Goal: Transaction & Acquisition: Purchase product/service

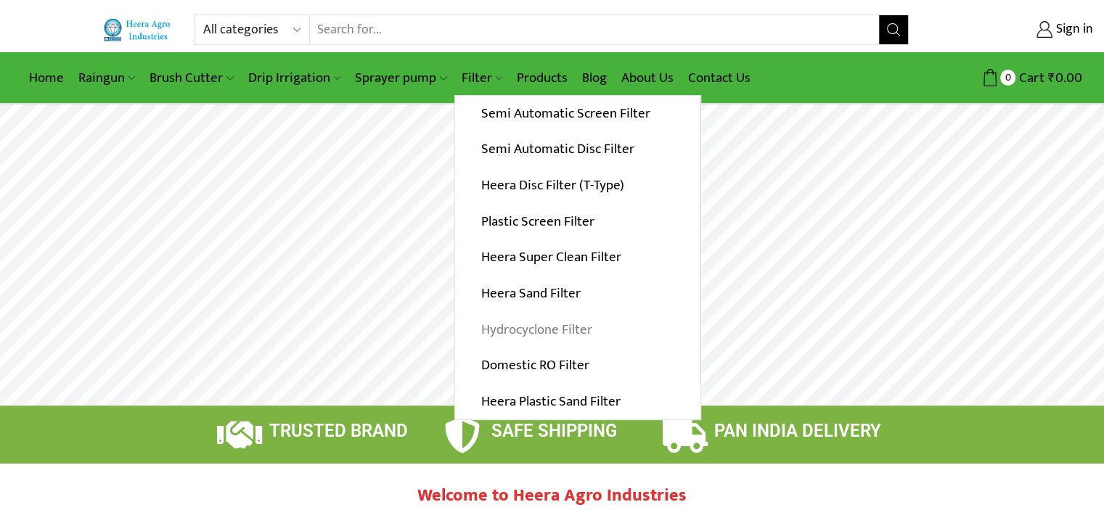
click at [549, 333] on link "Hydrocyclone Filter" at bounding box center [577, 329] width 245 height 36
click at [535, 327] on link "Hydrocyclone Filter" at bounding box center [577, 329] width 245 height 36
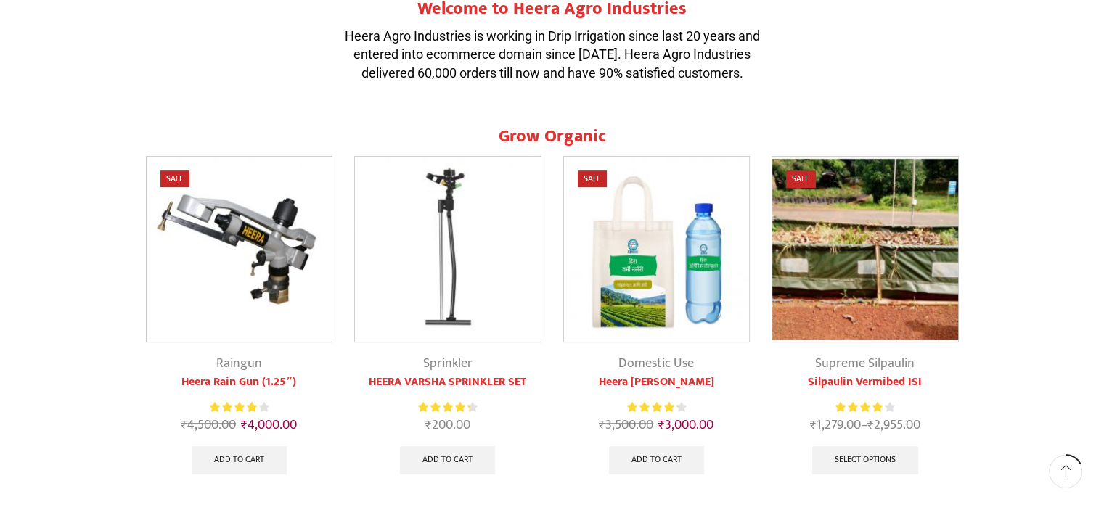
scroll to position [486, 0]
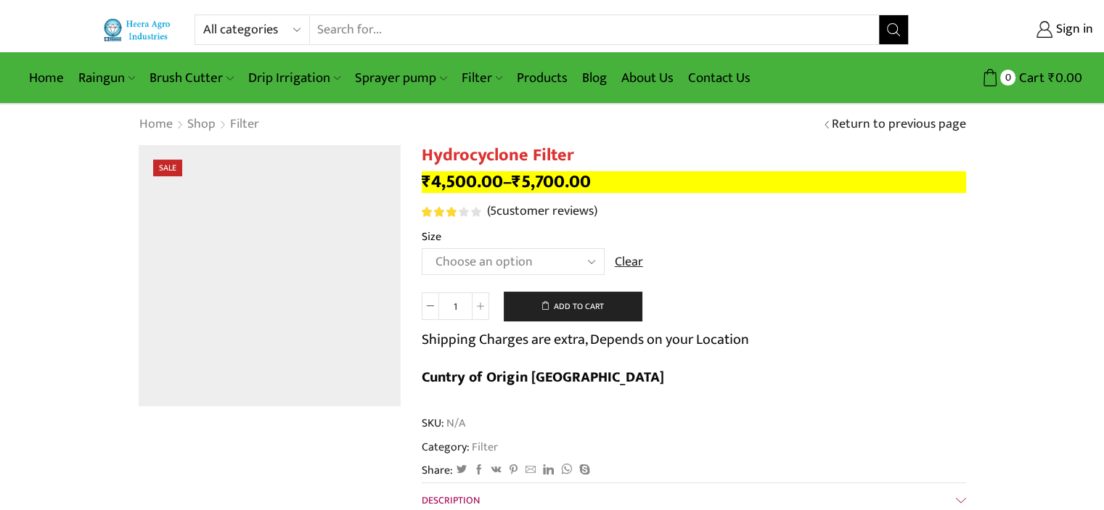
click at [556, 261] on select "Choose an option 2" Hydrocyclone Filter 2.5" Hydrocyclone Filter 3" Hydrocyclon…" at bounding box center [513, 261] width 183 height 27
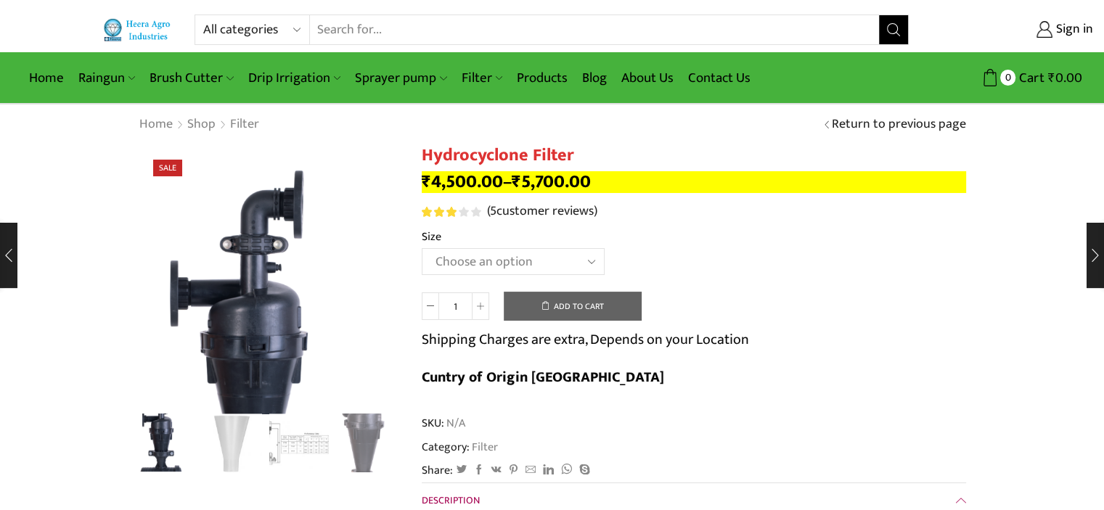
click at [754, 205] on div "Rated 3.20 out of 5 based on 5 customer ratings ( 5 customer reviews)" at bounding box center [694, 212] width 544 height 19
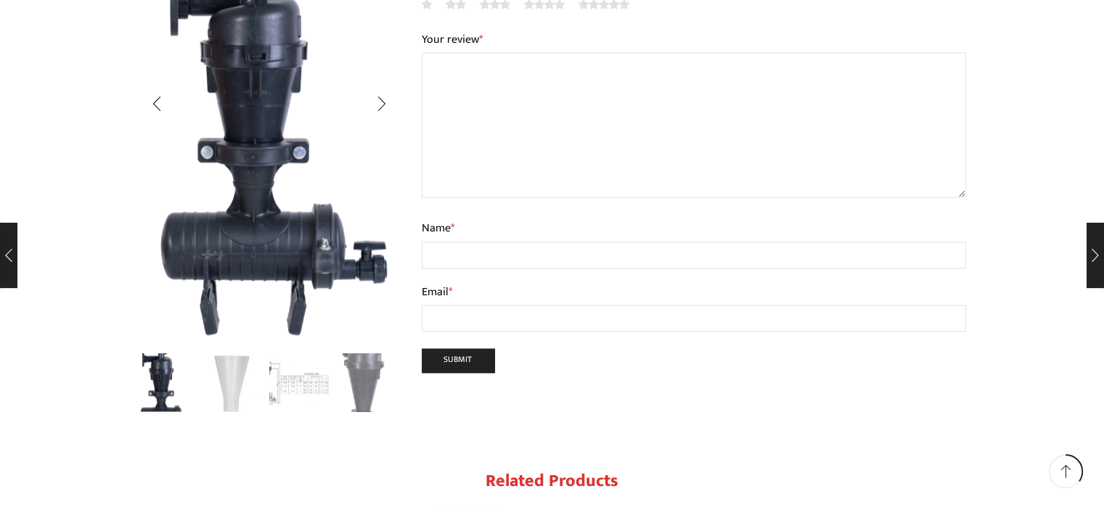
scroll to position [2170, 0]
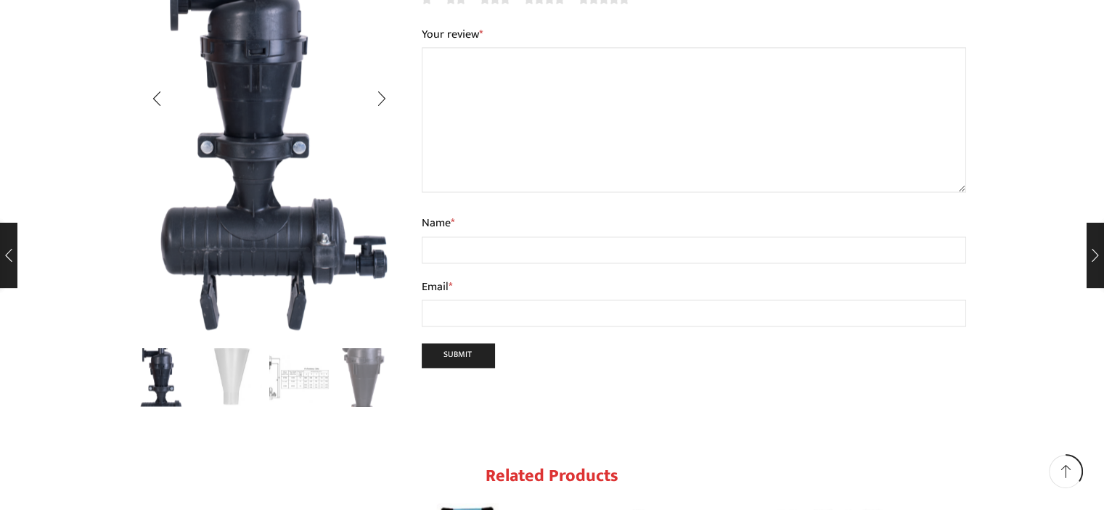
click at [229, 346] on img "2 / 4" at bounding box center [232, 376] width 60 height 60
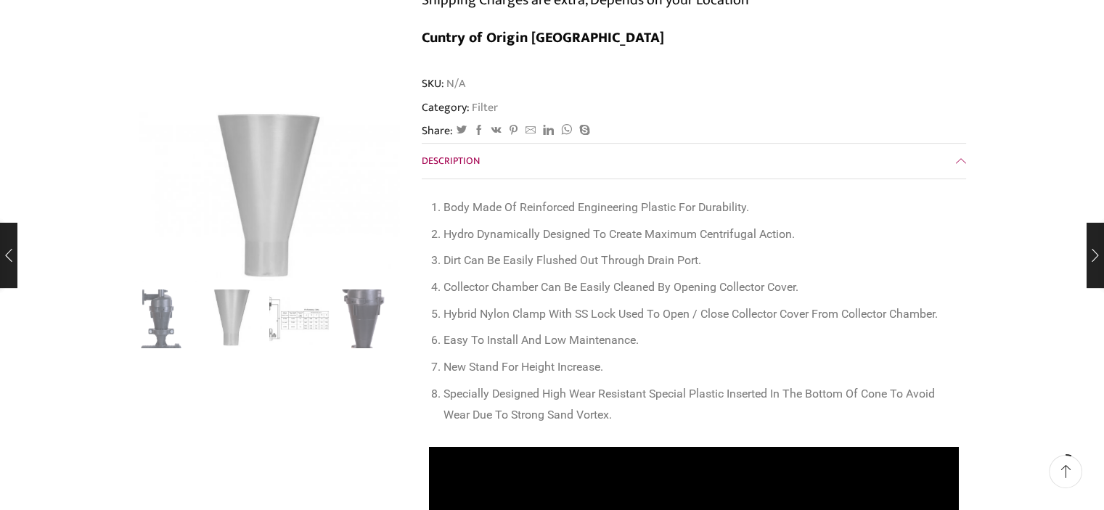
scroll to position [0, 0]
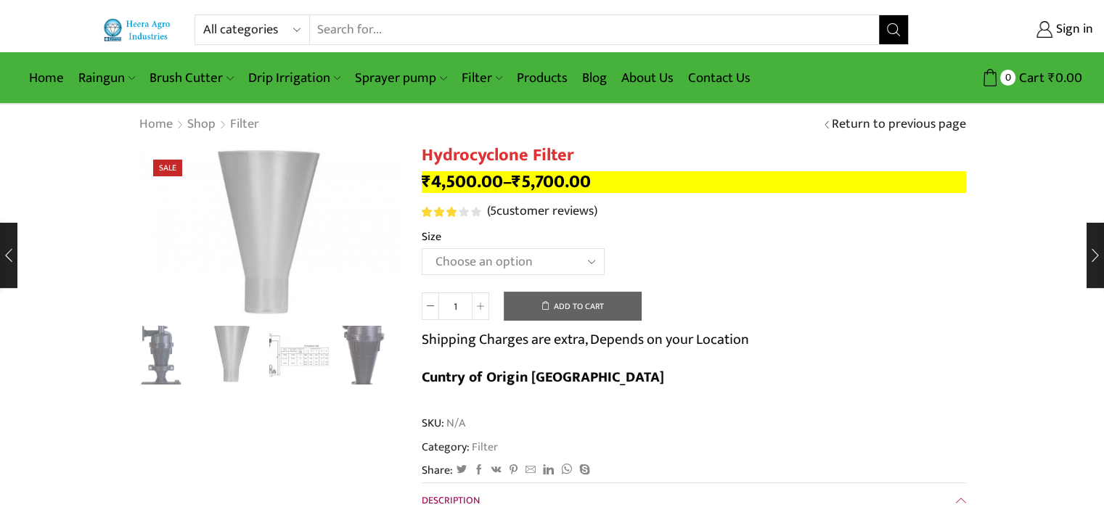
click at [532, 250] on select "Choose an option 2" Hydrocyclone Filter 2.5" Hydrocyclone Filter 3" Hydrocyclon…" at bounding box center [513, 261] width 183 height 27
select select "3" Hydrocyclone Filter"
click at [422, 248] on select "Choose an option 2" Hydrocyclone Filter 2.5" Hydrocyclone Filter 3" Hydrocyclon…" at bounding box center [513, 261] width 183 height 27
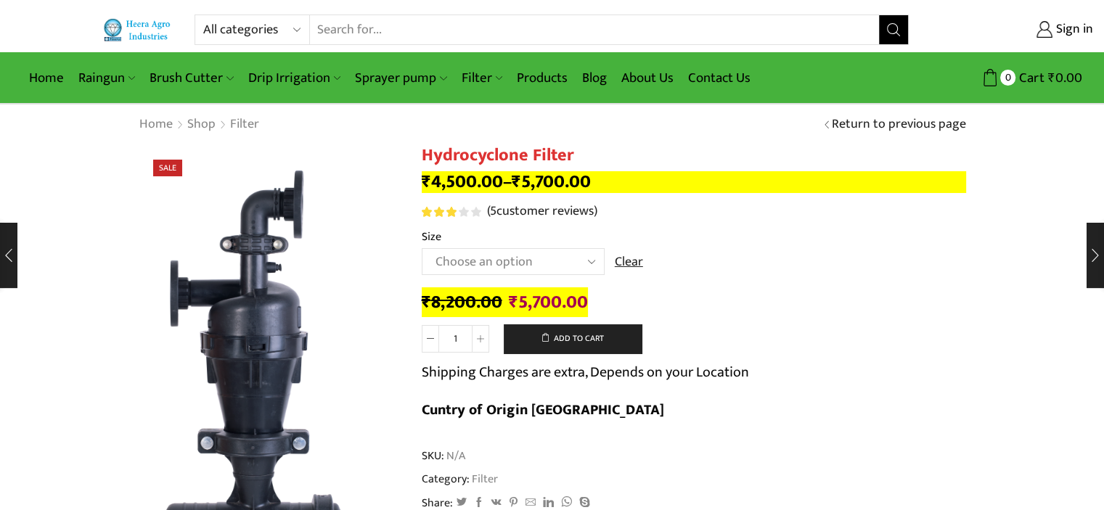
click at [766, 270] on td "Choose an option 2" Hydrocyclone Filter 2.5" Hydrocyclone Filter 3" Hydrocyclon…" at bounding box center [694, 268] width 544 height 40
click at [332, 216] on img "1 / 4" at bounding box center [269, 391] width 261 height 492
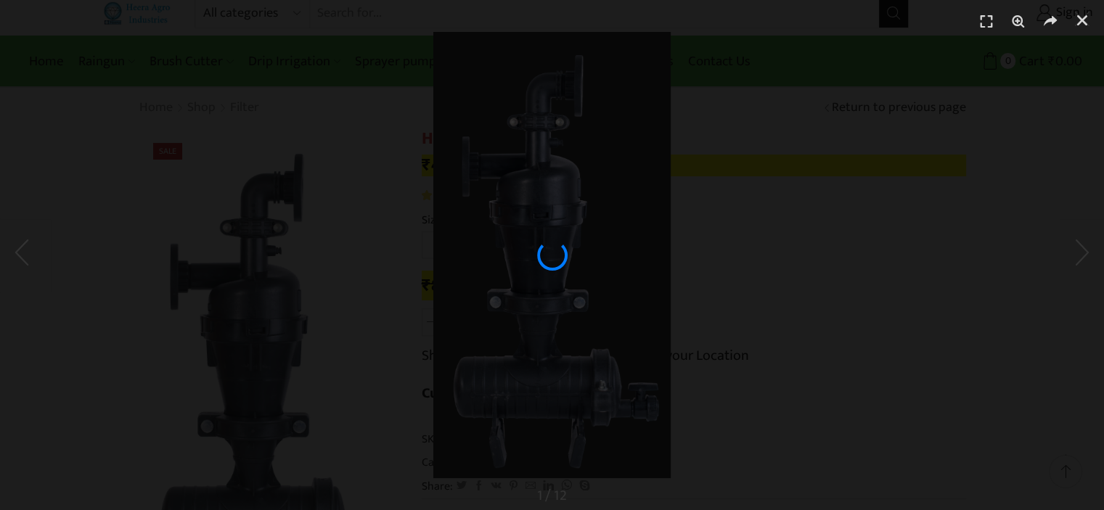
scroll to position [28, 0]
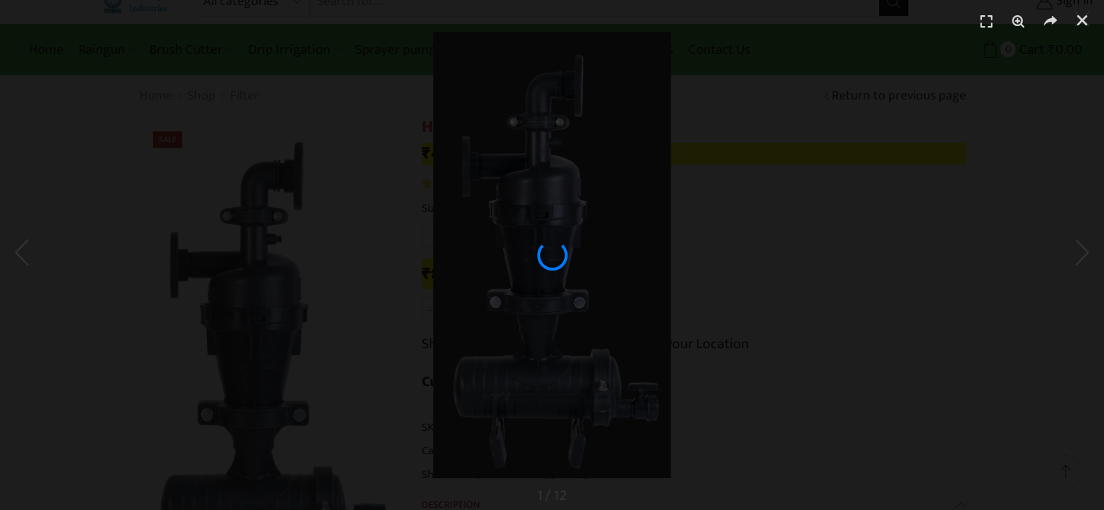
click at [785, 195] on div "1 / 1" at bounding box center [552, 255] width 1002 height 409
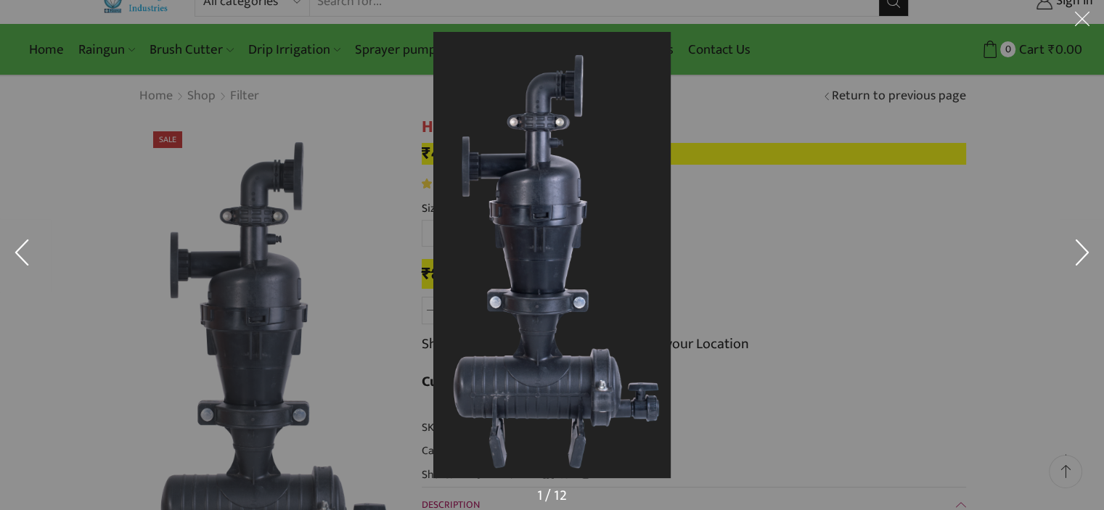
click at [854, 177] on div at bounding box center [985, 287] width 1104 height 510
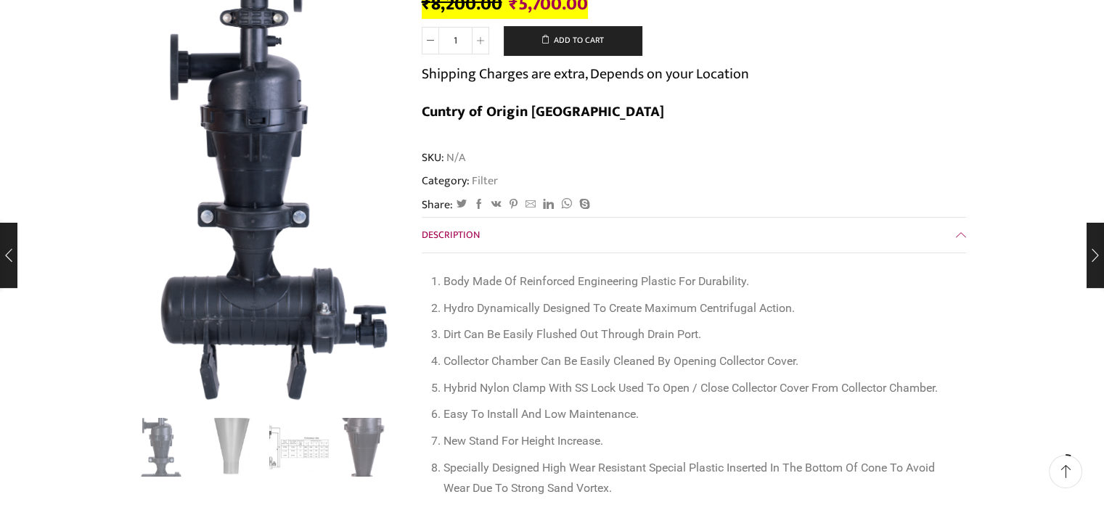
scroll to position [328, 0]
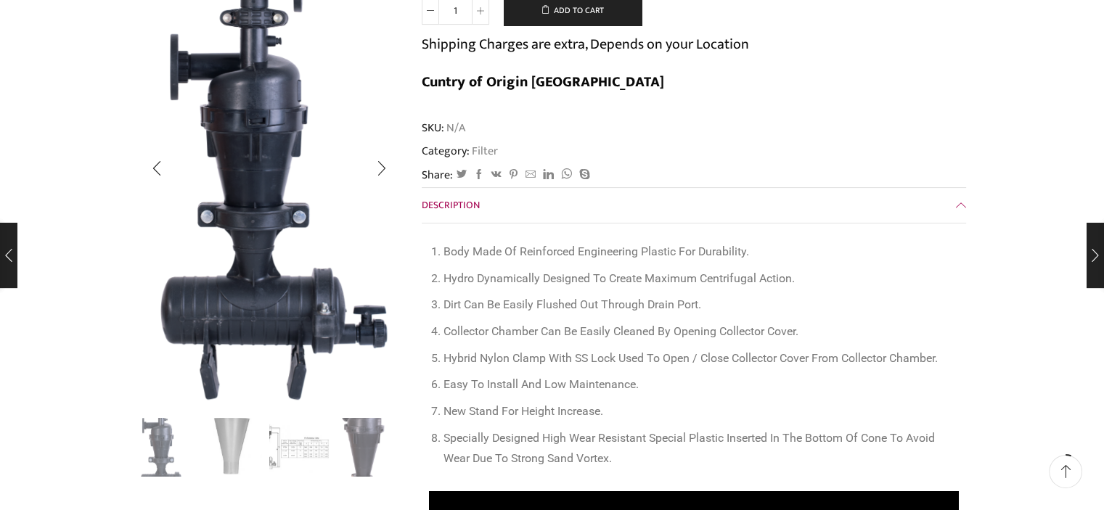
click at [345, 334] on img "1 / 4" at bounding box center [269, 165] width 261 height 492
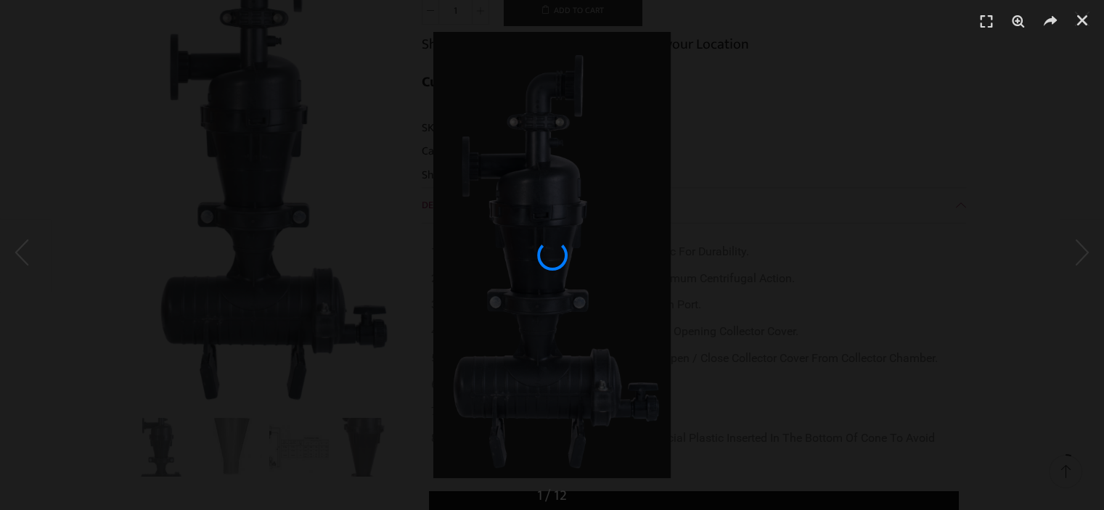
click at [836, 203] on div "1 / 1" at bounding box center [552, 255] width 1002 height 409
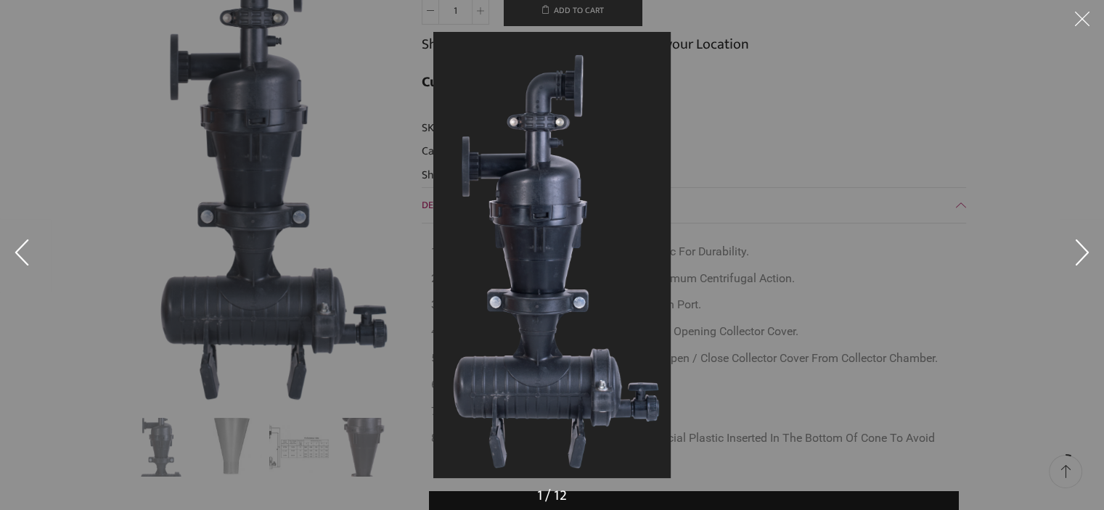
click at [1080, 14] on button at bounding box center [1082, 22] width 44 height 44
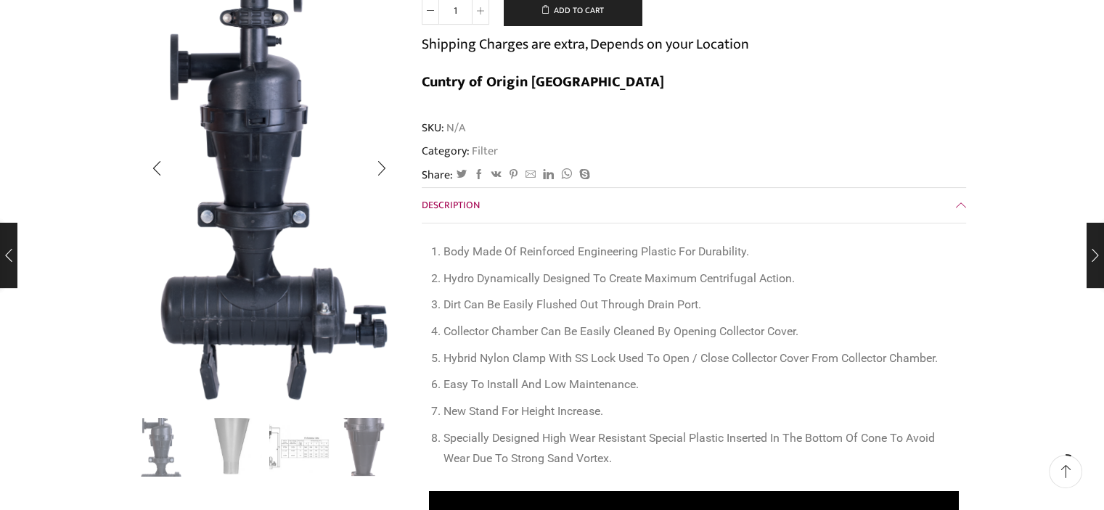
click at [359, 441] on img "4 / 4" at bounding box center [366, 446] width 60 height 60
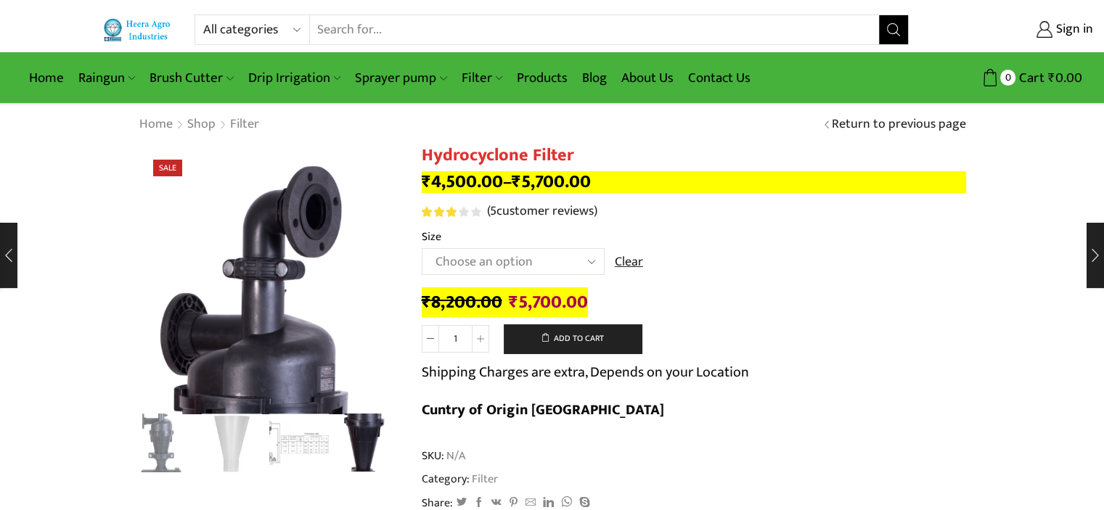
click at [392, 114] on div "Home Shop Filter Return to previous page" at bounding box center [552, 125] width 1104 height 41
click at [546, 73] on link "Products" at bounding box center [542, 78] width 65 height 34
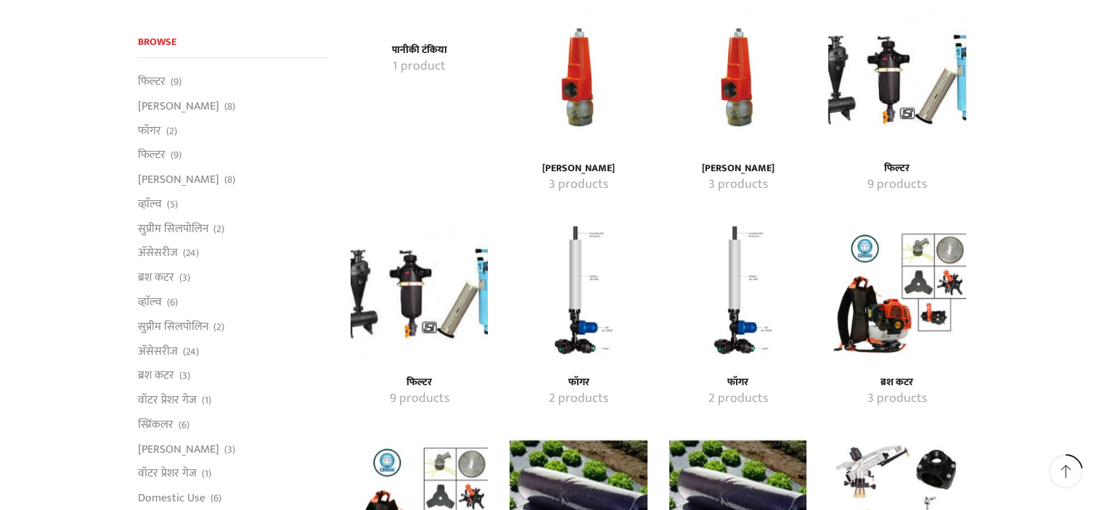
scroll to position [783, 0]
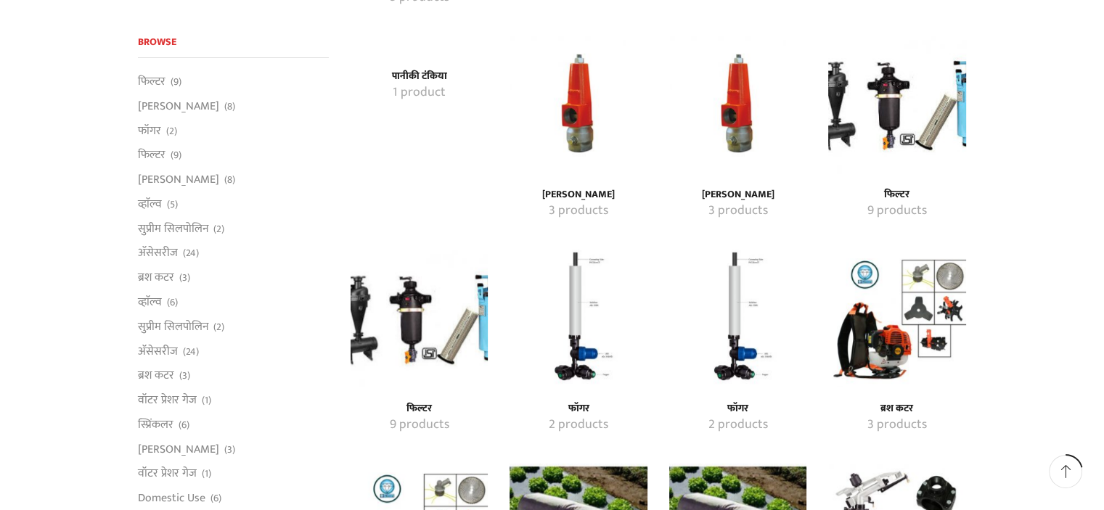
click at [576, 322] on img "Visit product category फॉगर" at bounding box center [578, 318] width 137 height 137
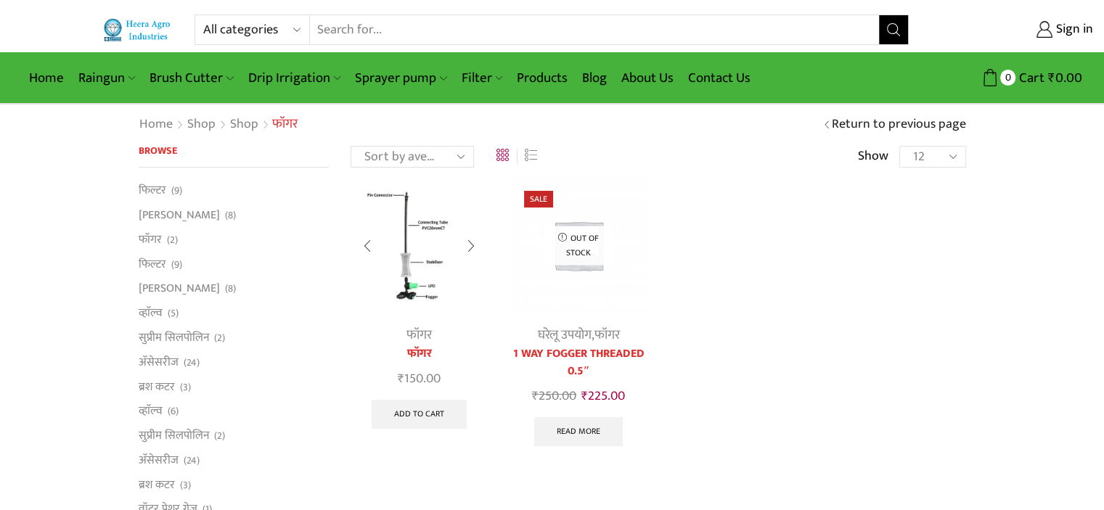
click at [407, 224] on img at bounding box center [419, 244] width 137 height 137
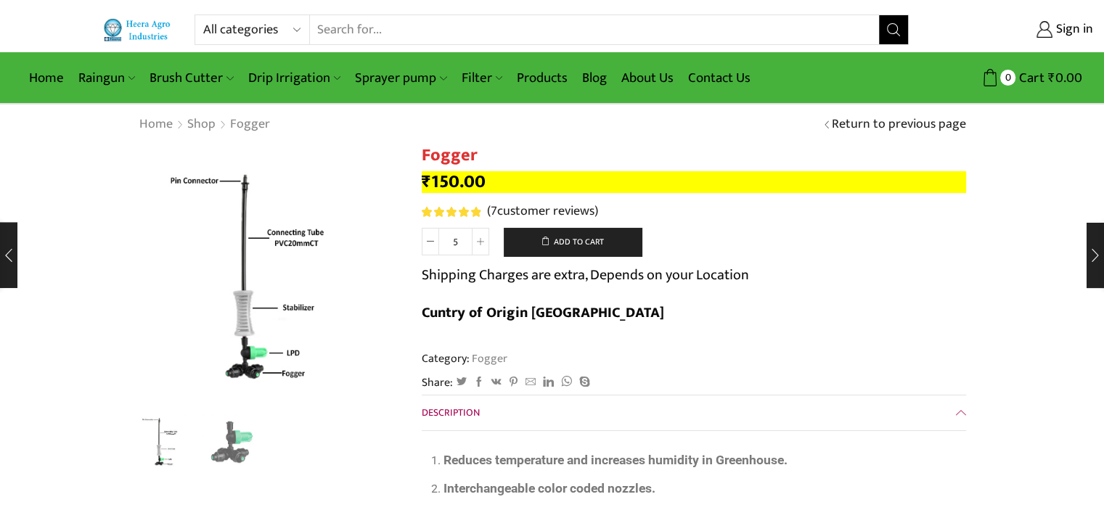
click at [636, 293] on form "Fogger quantity 5 Add to cart Shipping Charges are extra, Depends on your Locat…" at bounding box center [694, 284] width 544 height 112
click at [238, 446] on img "2 / 2" at bounding box center [232, 442] width 60 height 60
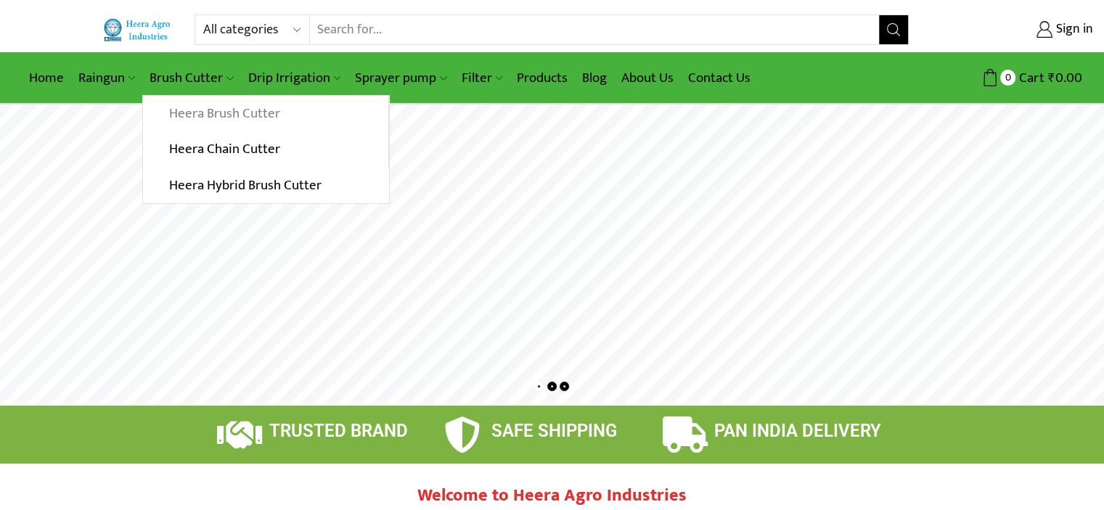
click at [197, 113] on link "Heera Brush Cutter" at bounding box center [265, 114] width 245 height 36
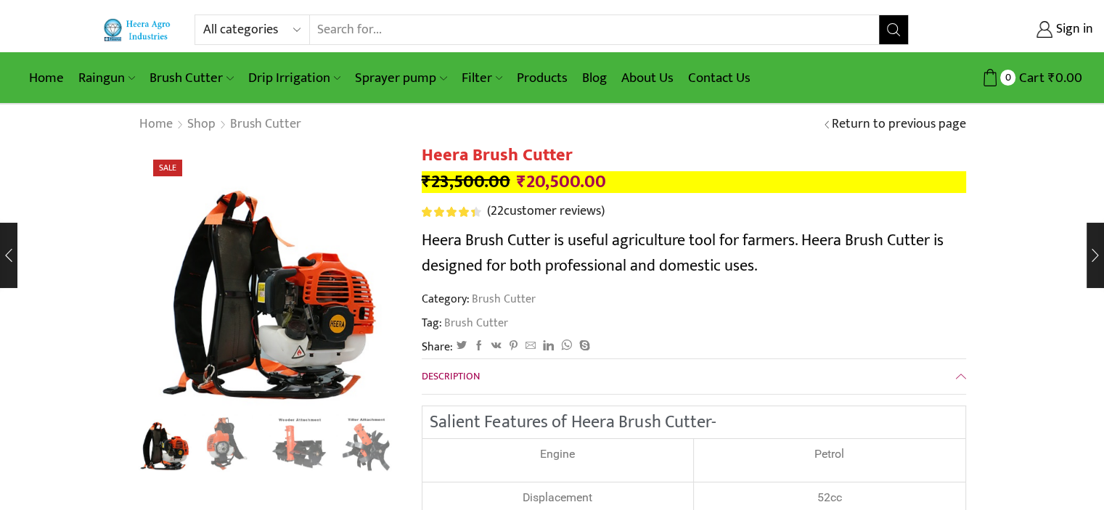
click at [658, 243] on span "Heera Brush Cutter is useful agriculture tool for farmers. Heera Brush Cutter i…" at bounding box center [683, 253] width 522 height 52
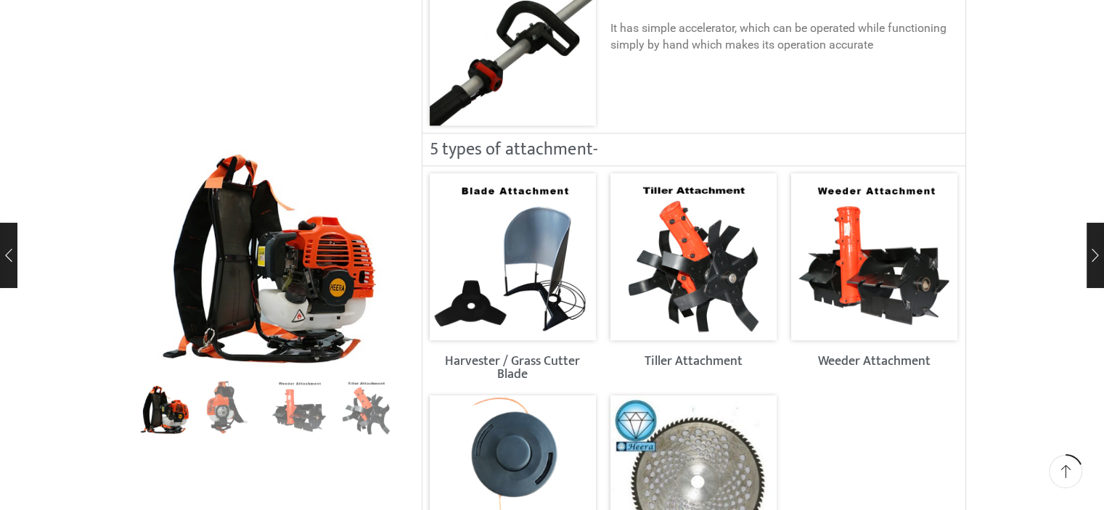
scroll to position [1359, 0]
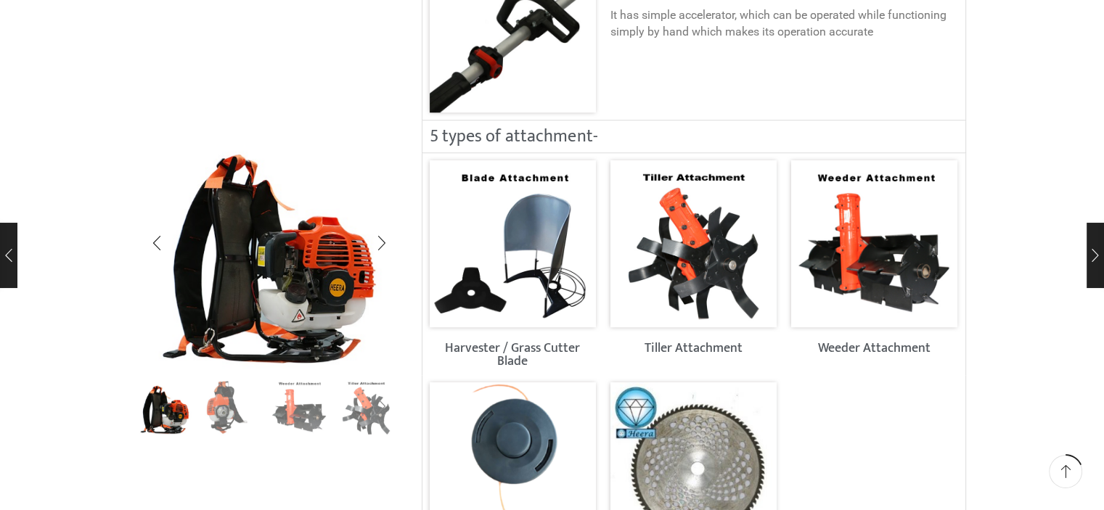
click at [372, 414] on div "Next slide" at bounding box center [382, 407] width 36 height 36
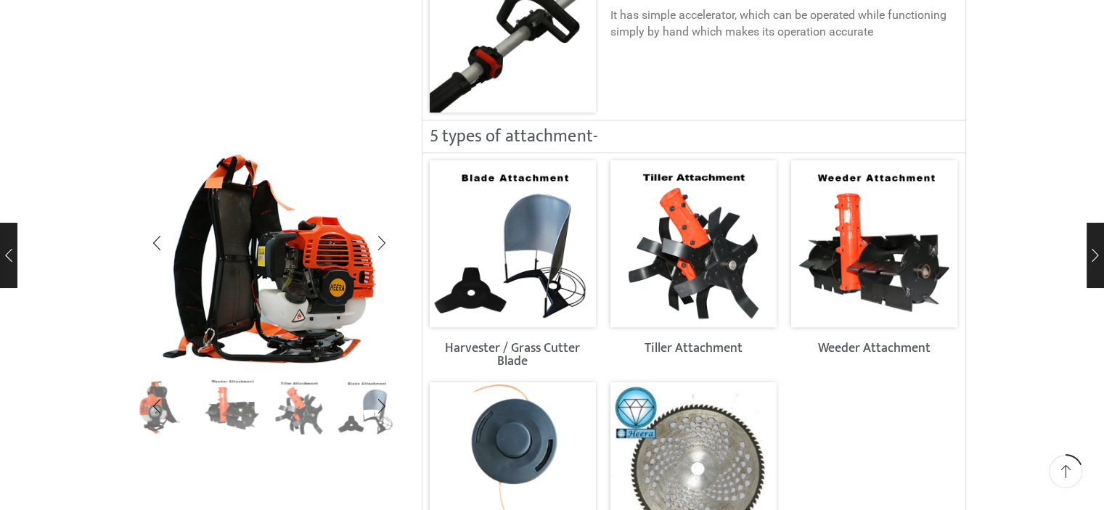
click at [218, 401] on img "3 / 8" at bounding box center [232, 405] width 60 height 60
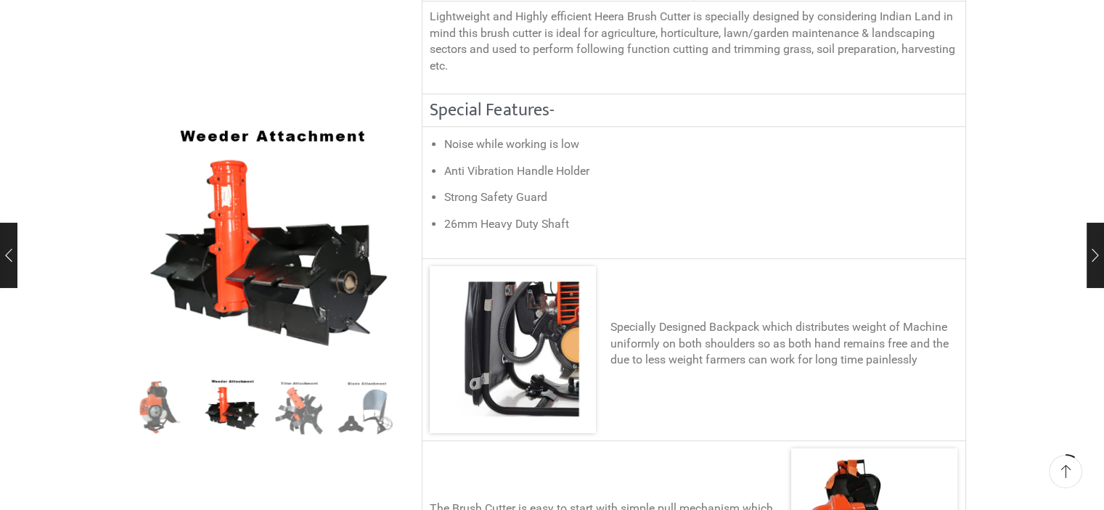
scroll to position [676, 0]
click at [340, 407] on img "5 / 8" at bounding box center [366, 405] width 60 height 60
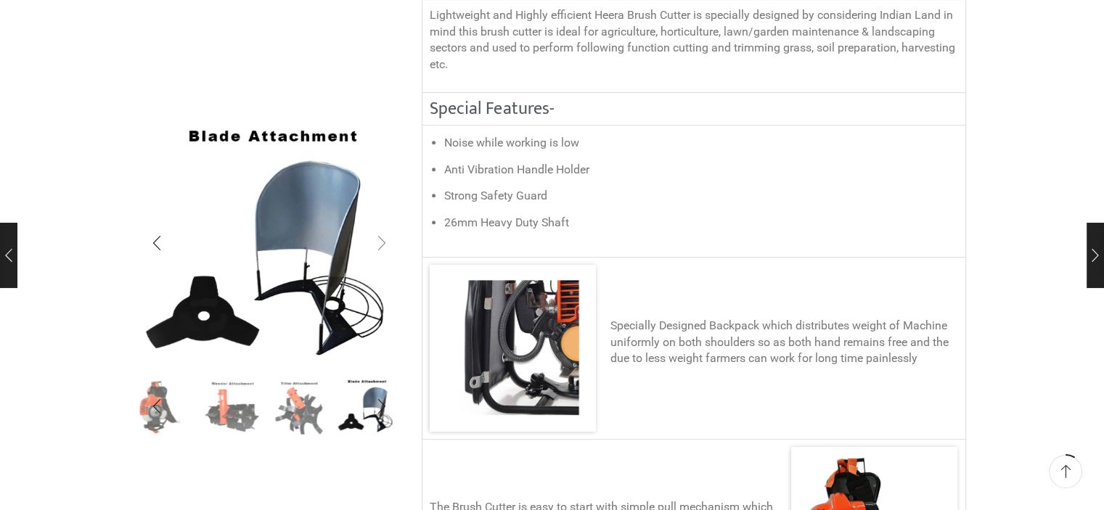
click at [384, 240] on div "Next slide" at bounding box center [382, 243] width 36 height 36
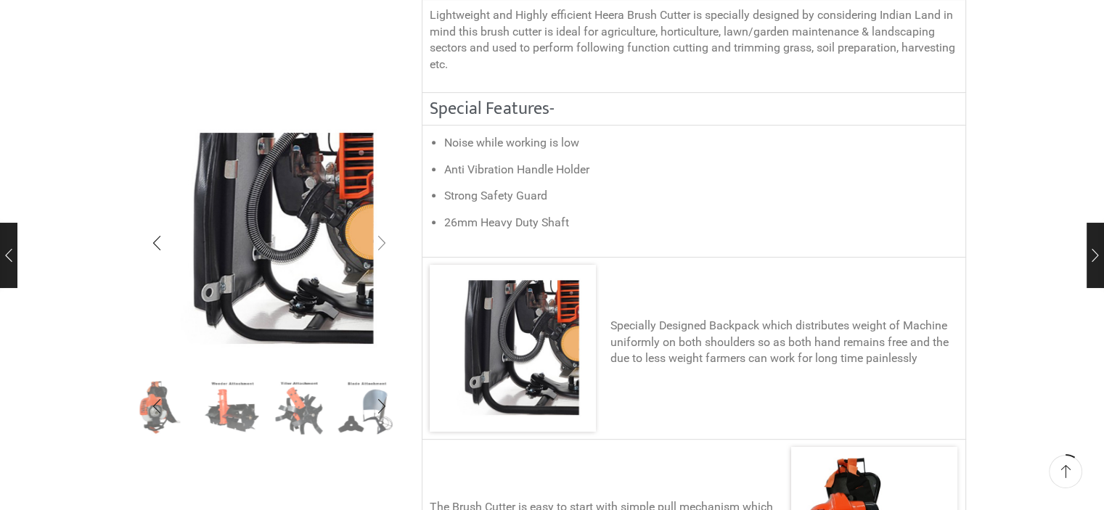
click at [384, 240] on div "Next slide" at bounding box center [382, 243] width 36 height 36
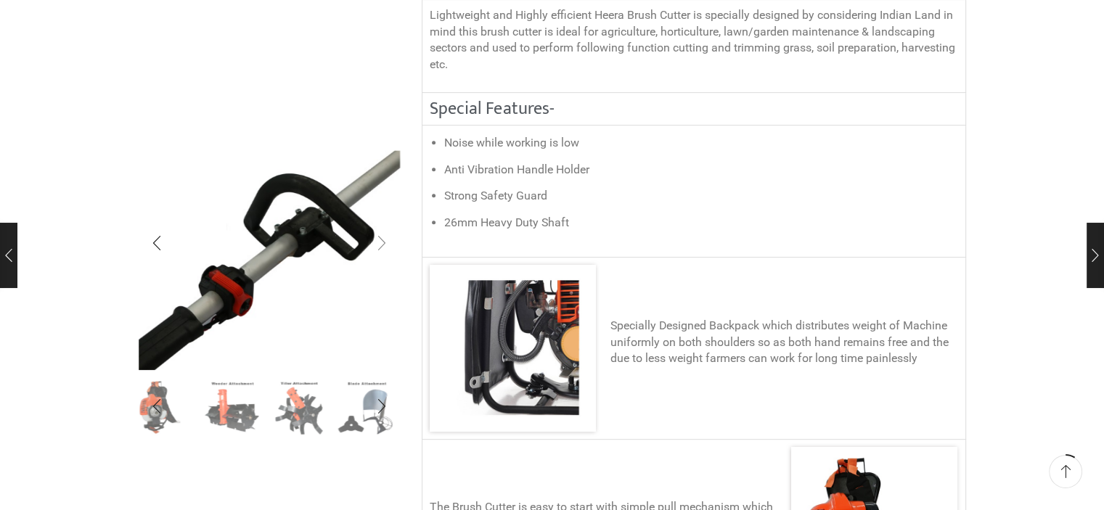
click at [383, 240] on div "Next slide" at bounding box center [382, 243] width 36 height 36
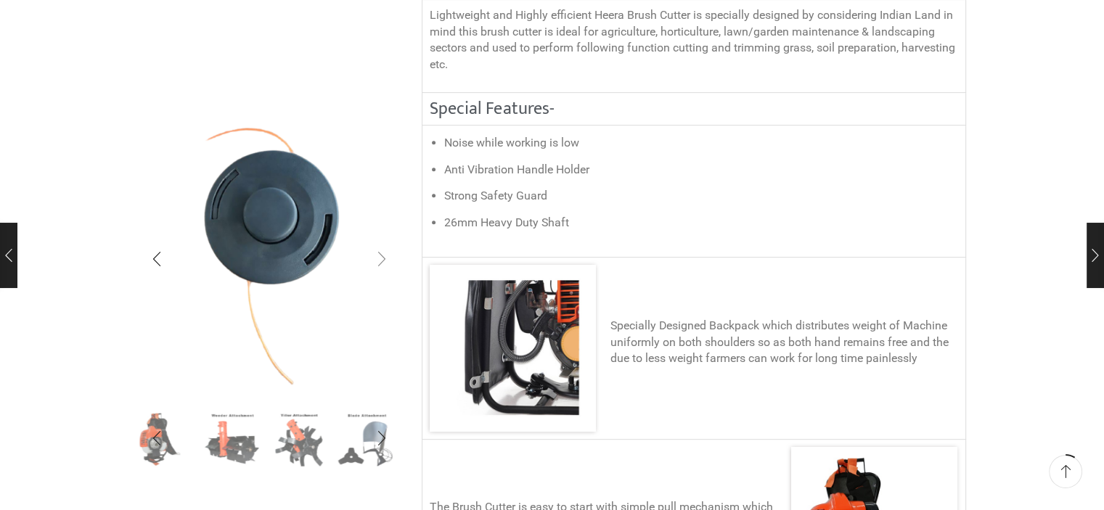
click at [383, 241] on div "Next slide" at bounding box center [382, 259] width 36 height 36
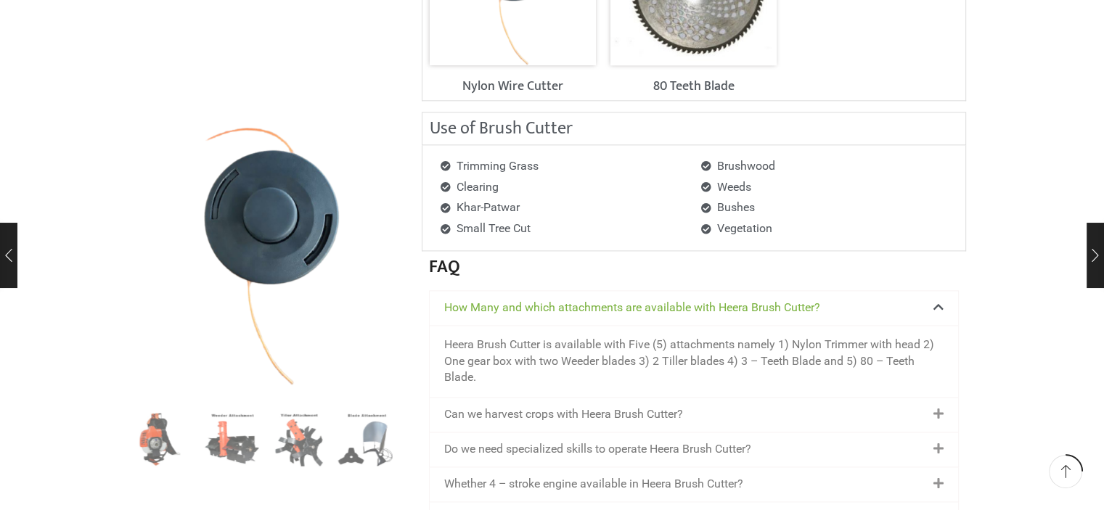
scroll to position [1844, 0]
